Goal: Obtain resource: Download file/media

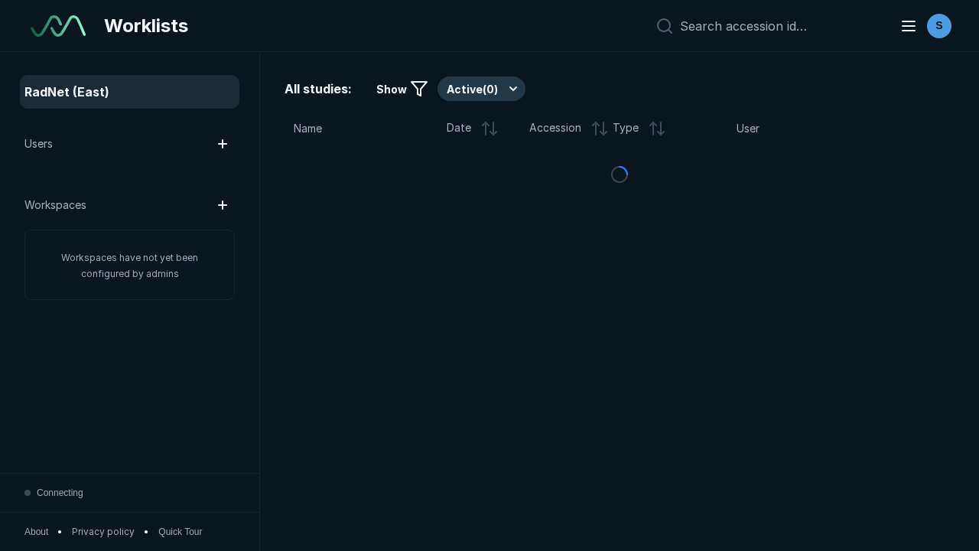
scroll to position [4176, 6370]
